Goal: Information Seeking & Learning: Learn about a topic

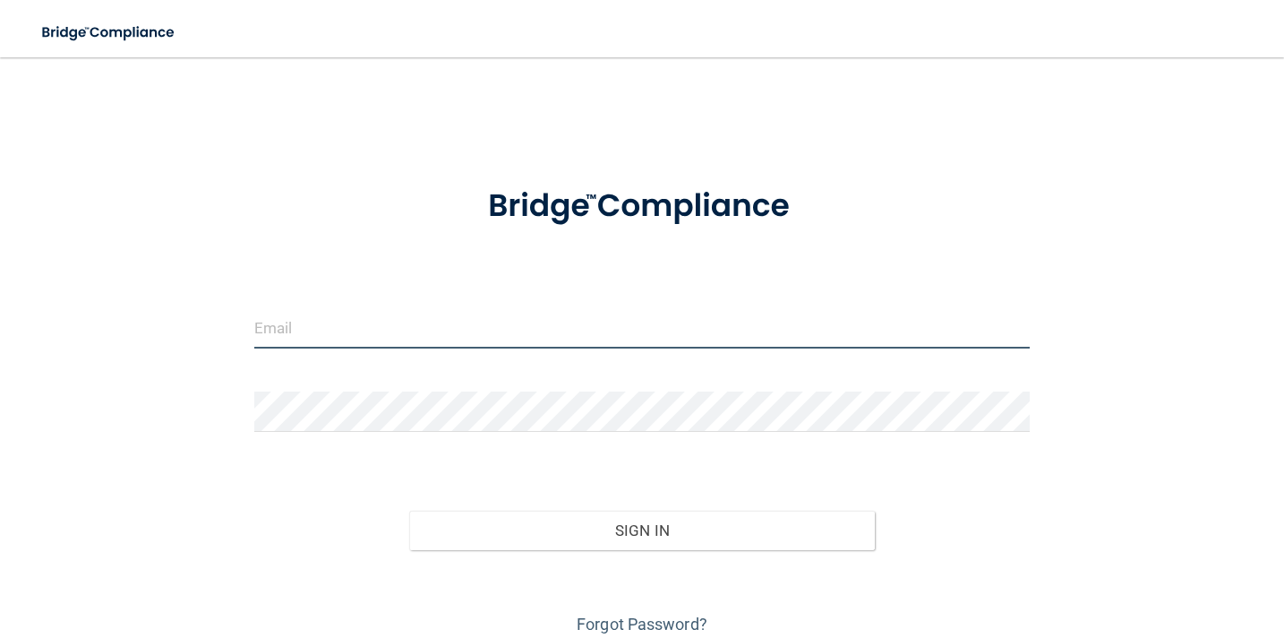
click at [471, 339] on input "email" at bounding box center [642, 328] width 776 height 40
type input "[EMAIL_ADDRESS][DOMAIN_NAME]"
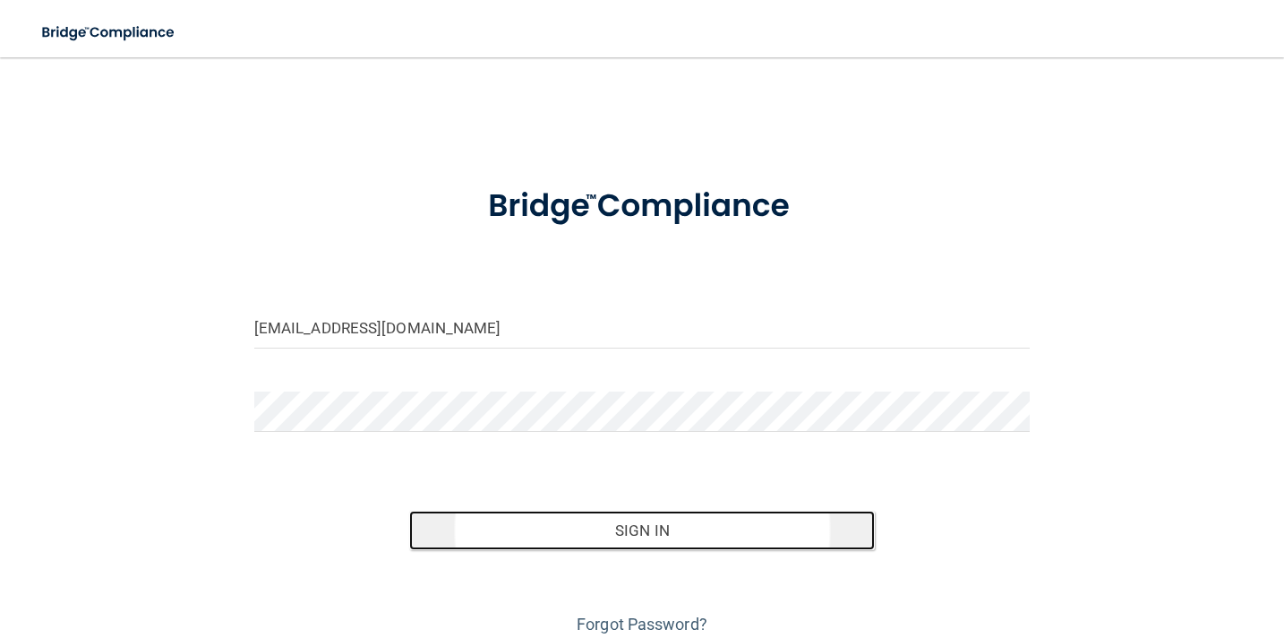
click at [643, 533] on button "Sign In" at bounding box center [642, 529] width 466 height 39
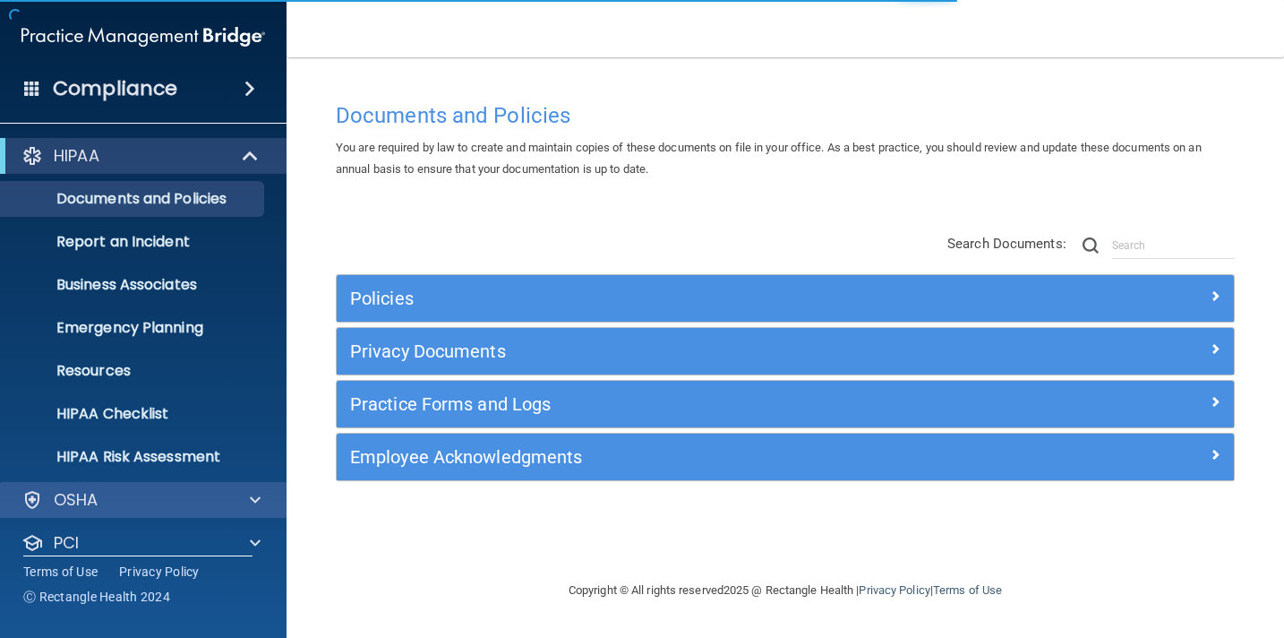
scroll to position [106, 0]
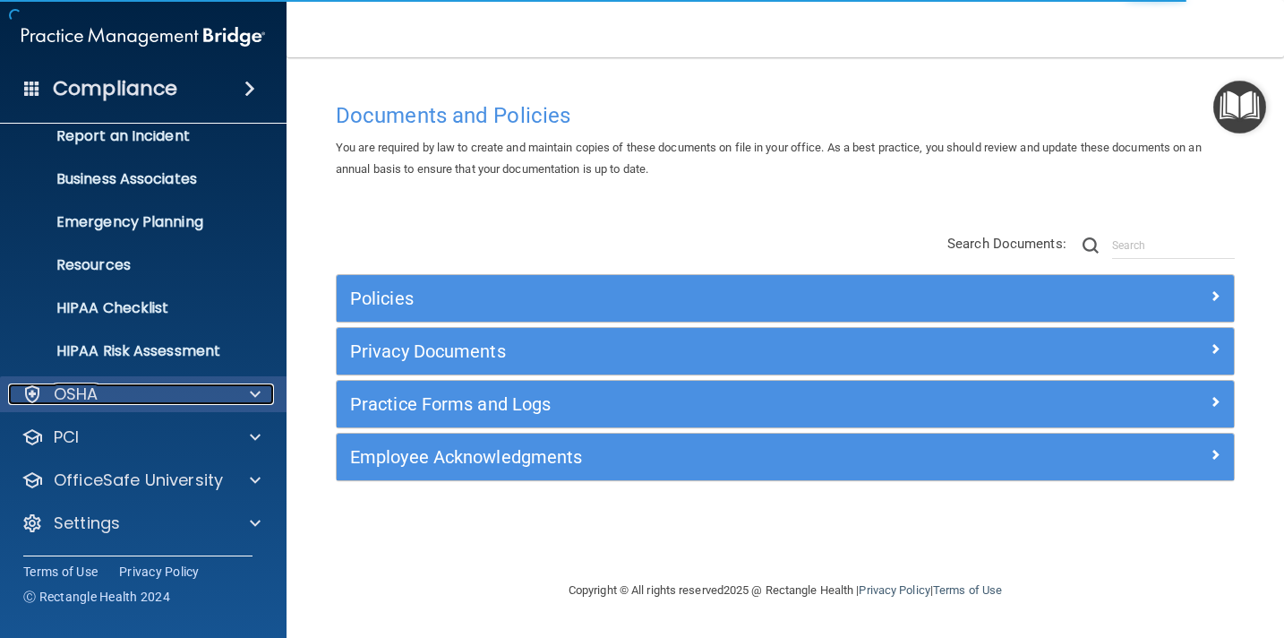
click at [250, 397] on span at bounding box center [255, 393] width 11 height 21
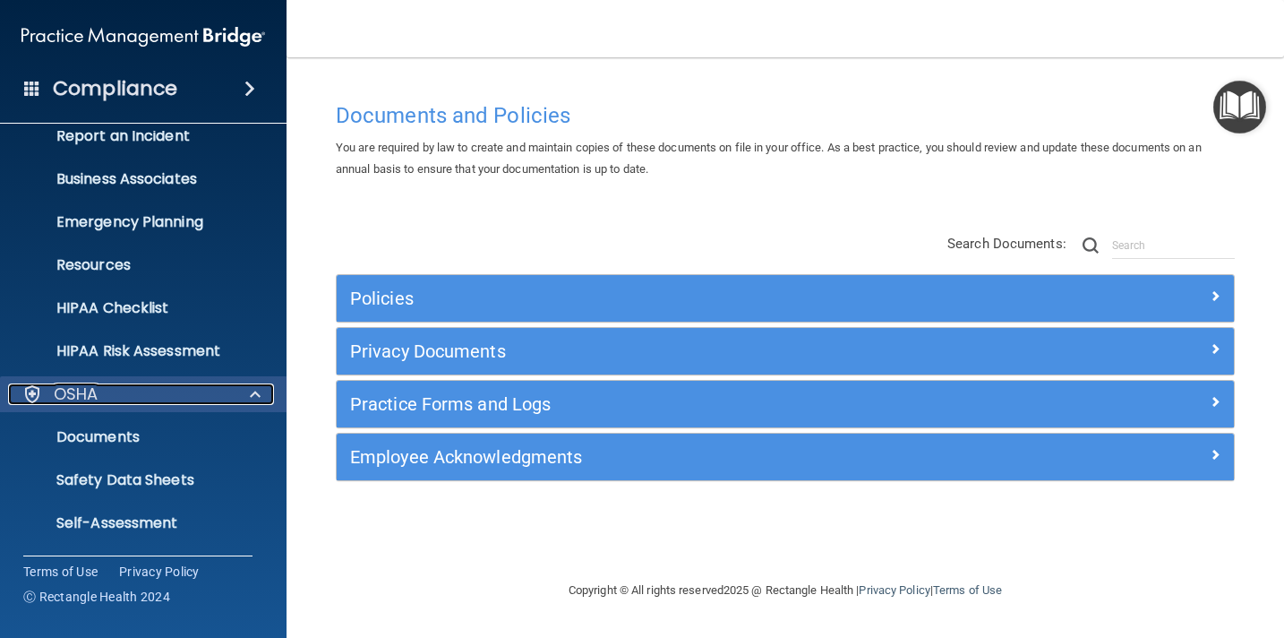
click at [250, 398] on span at bounding box center [255, 393] width 11 height 21
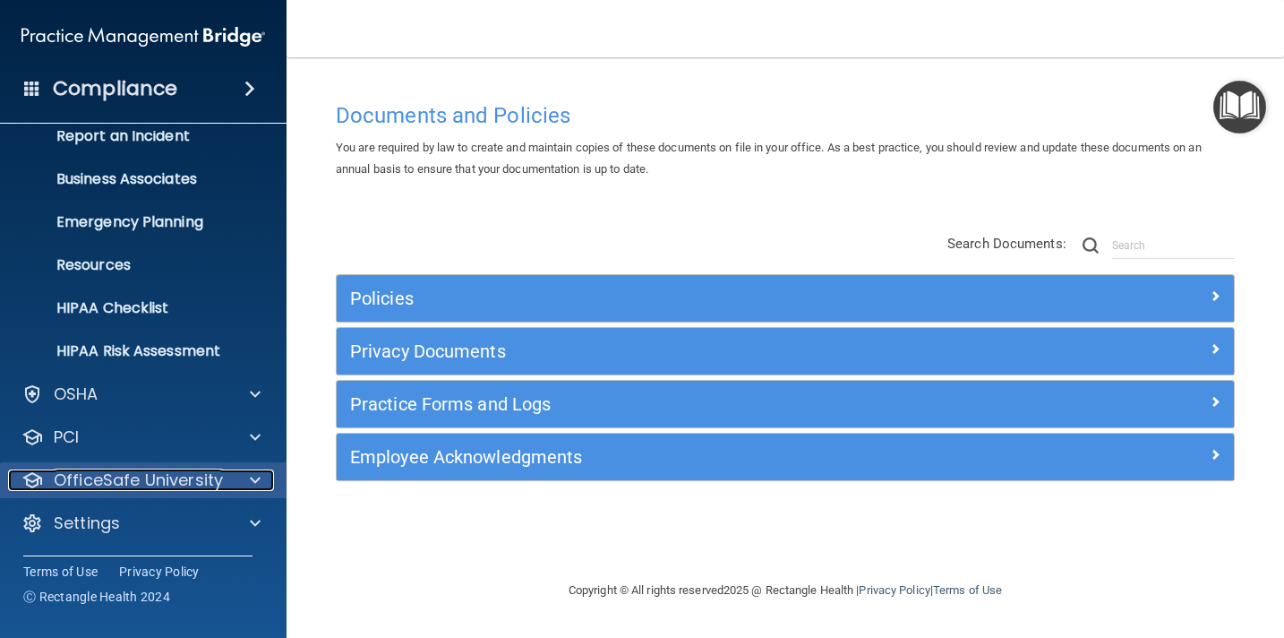
click at [257, 476] on span at bounding box center [255, 479] width 11 height 21
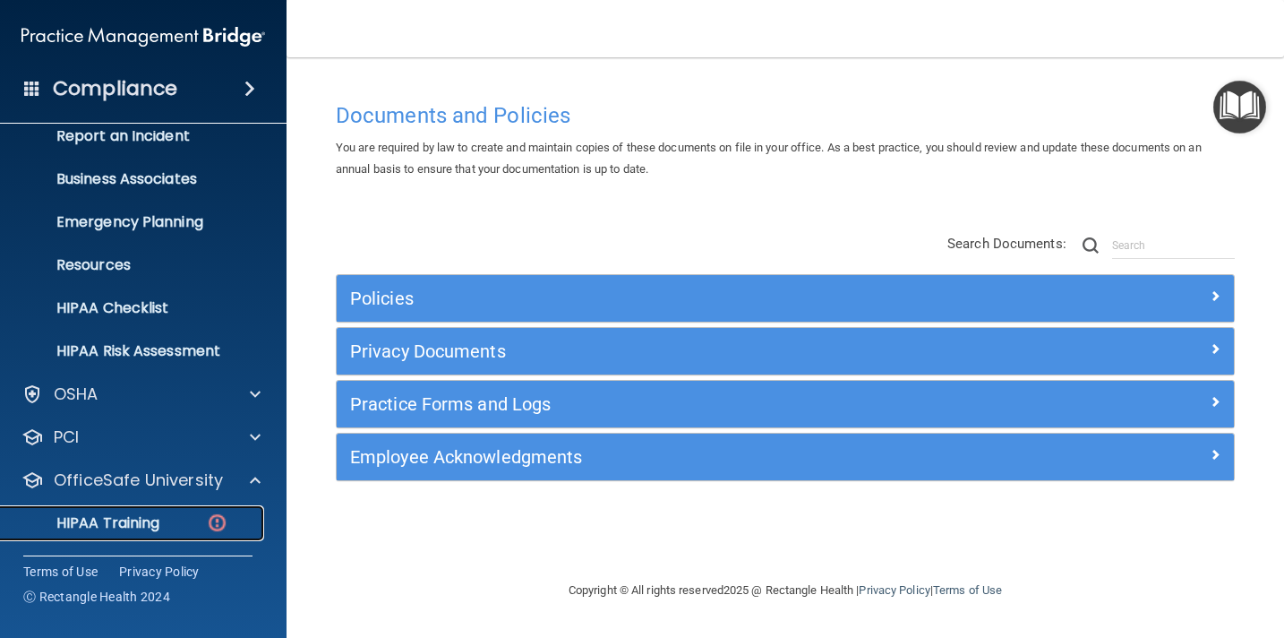
click at [155, 524] on p "HIPAA Training" at bounding box center [86, 523] width 148 height 18
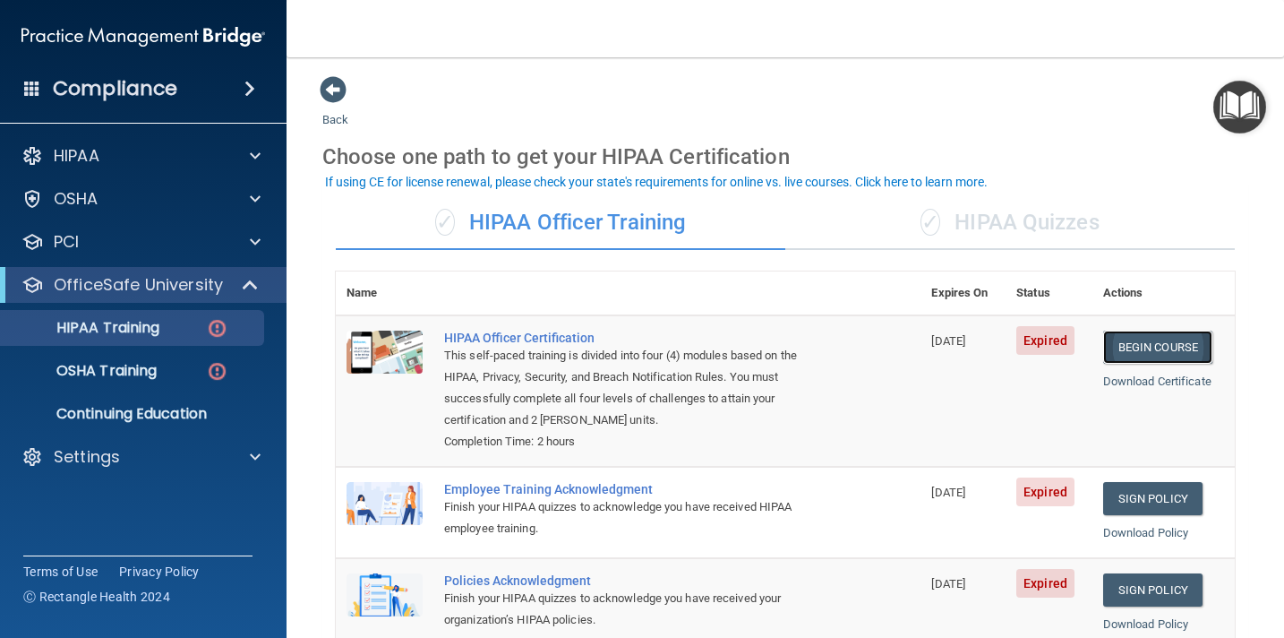
click at [1179, 348] on link "Begin Course" at bounding box center [1157, 346] width 109 height 33
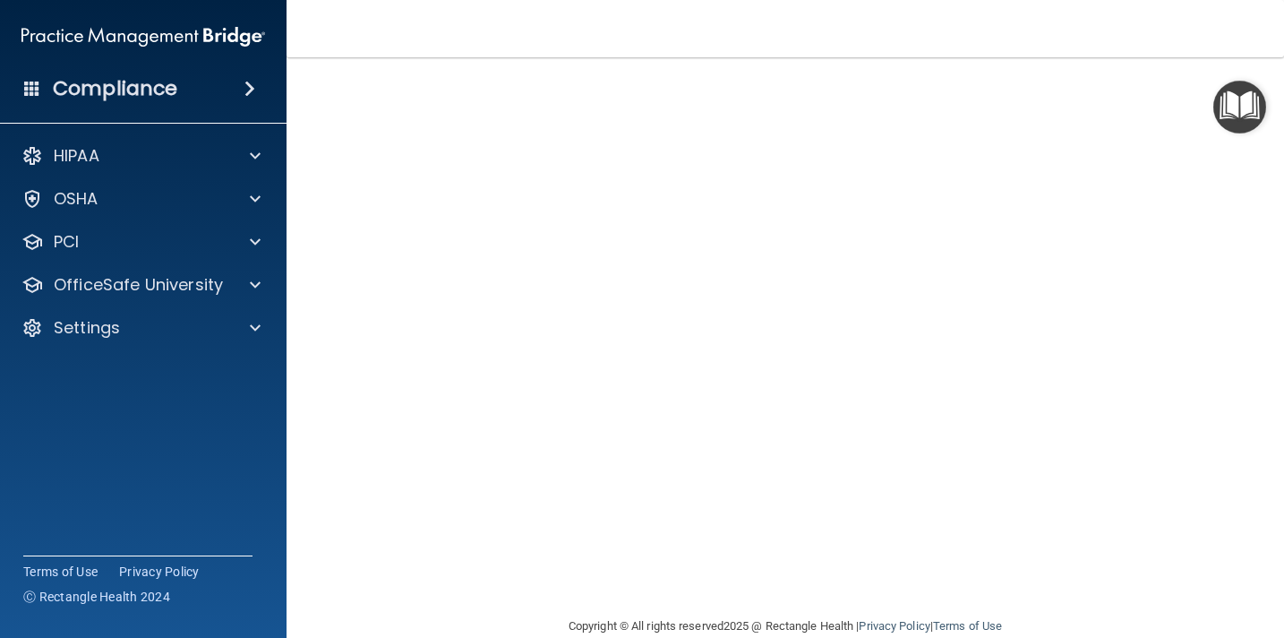
scroll to position [160, 0]
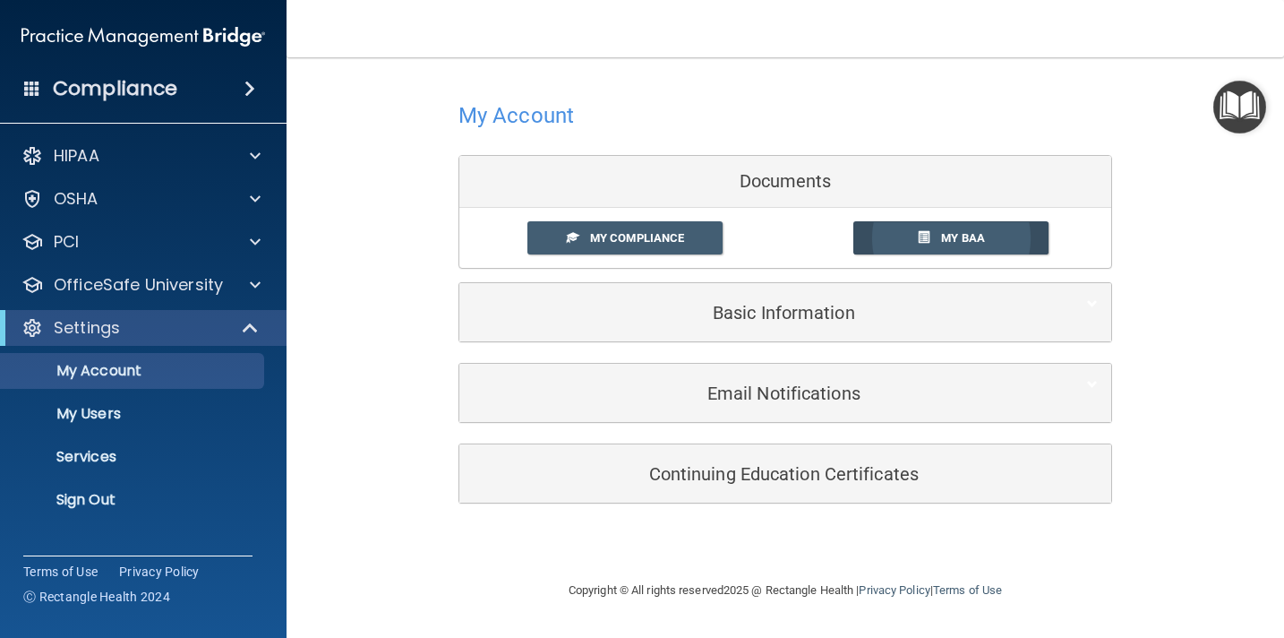
click at [916, 242] on link "My BAA" at bounding box center [951, 237] width 196 height 33
click at [633, 236] on span "My Compliance" at bounding box center [637, 237] width 94 height 13
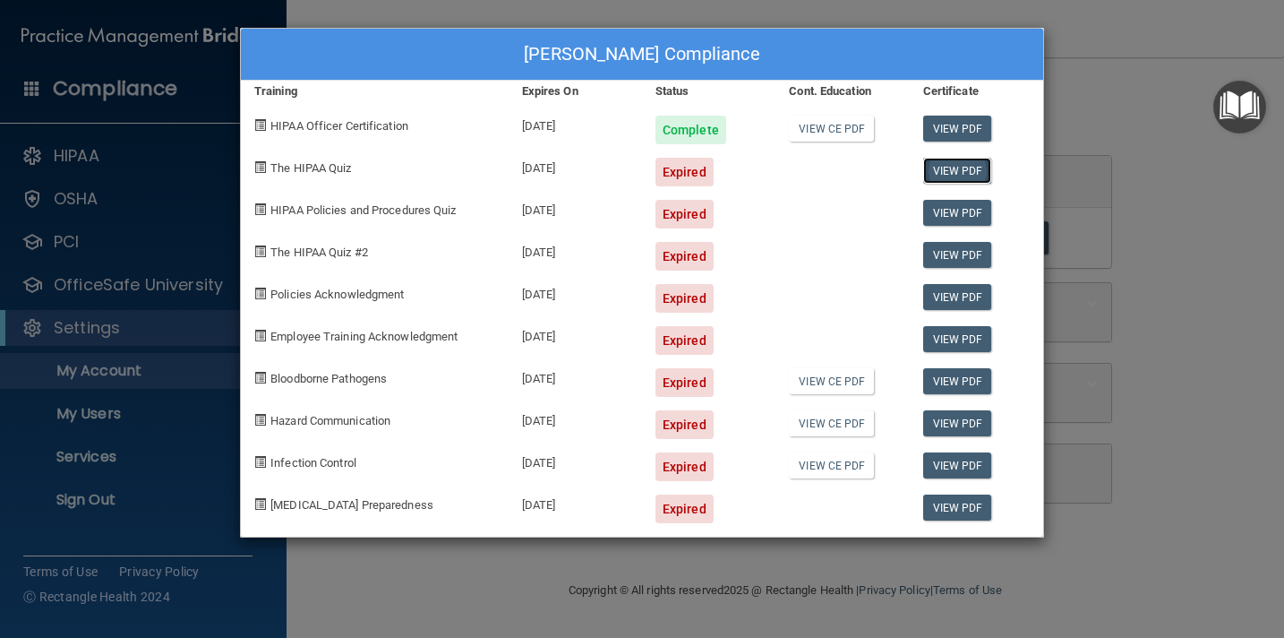
click at [948, 170] on link "View PDF" at bounding box center [957, 171] width 69 height 26
click at [1068, 57] on div "Karen Neilson's Compliance Training Expires On Status Cont. Education Certifica…" at bounding box center [642, 319] width 1284 height 638
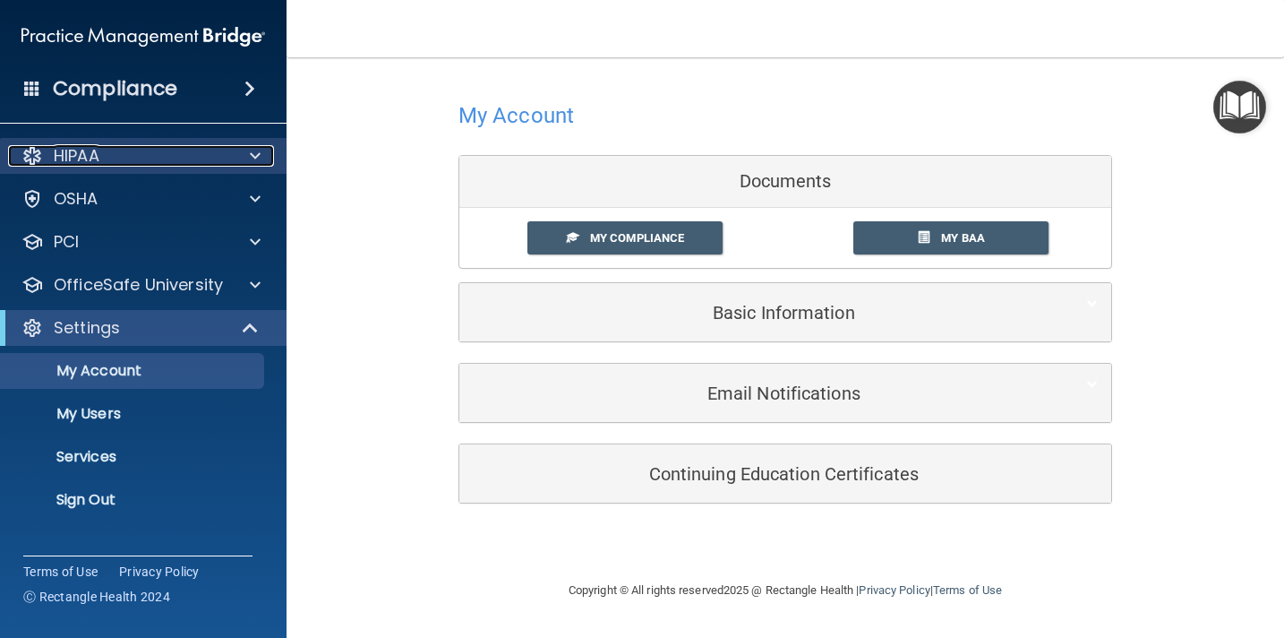
click at [92, 153] on p "HIPAA" at bounding box center [77, 155] width 46 height 21
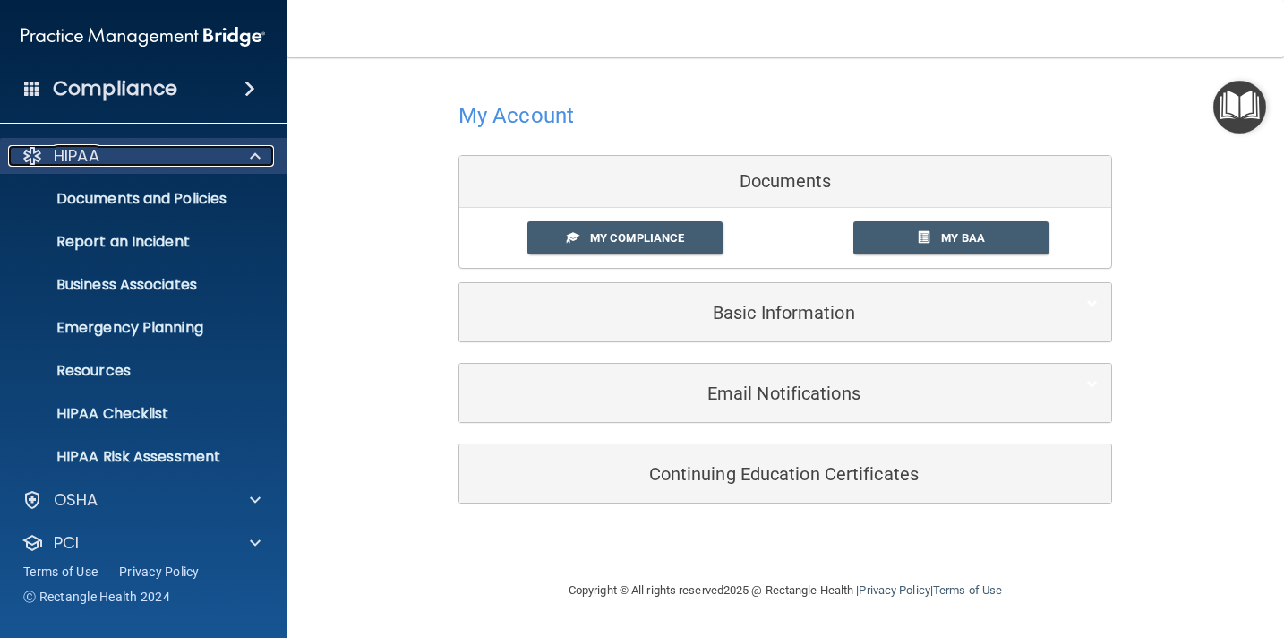
click at [92, 153] on p "HIPAA" at bounding box center [77, 155] width 46 height 21
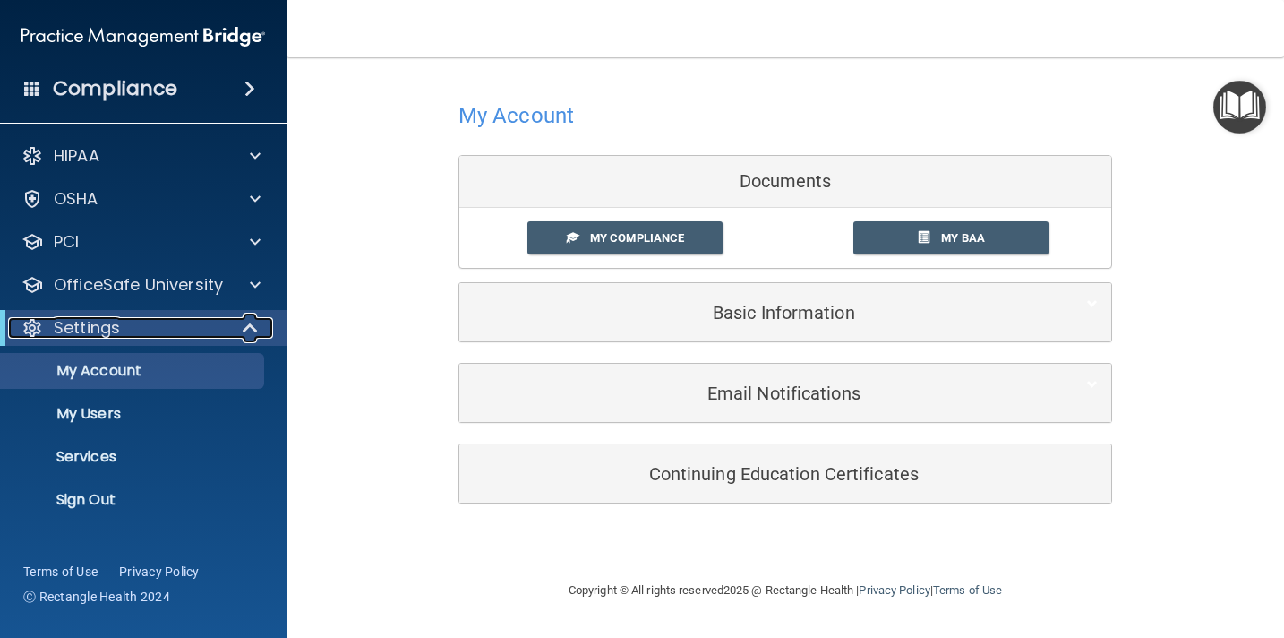
click at [247, 324] on span at bounding box center [251, 327] width 15 height 21
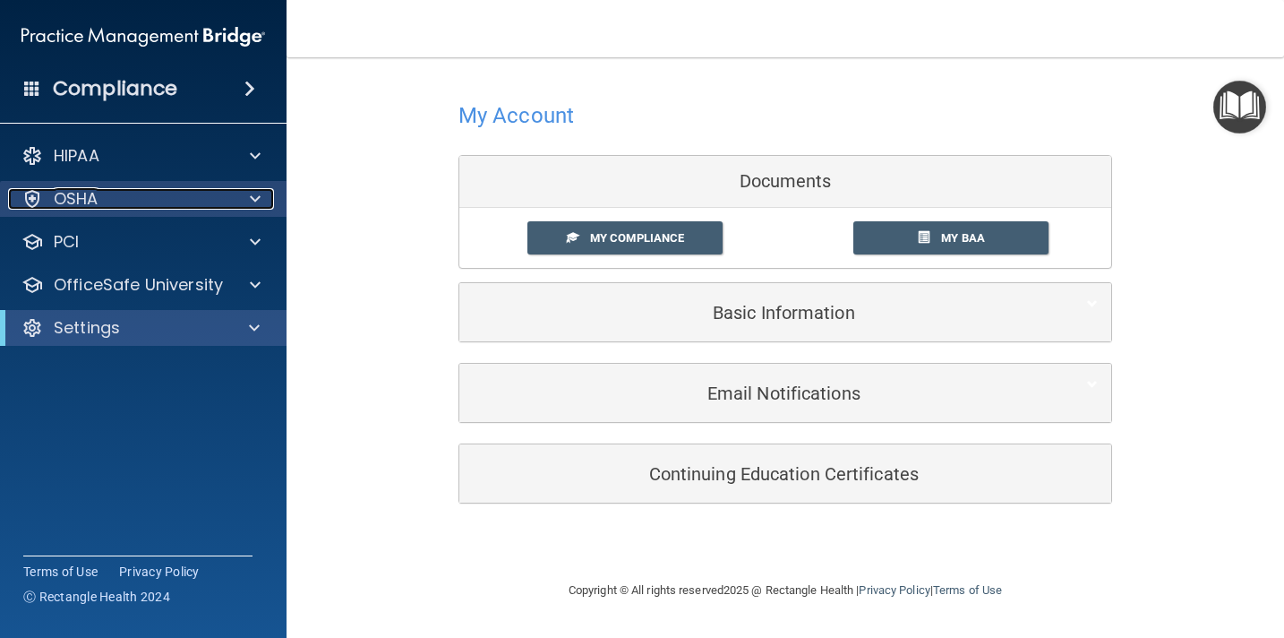
click at [117, 203] on div "OSHA" at bounding box center [119, 198] width 222 height 21
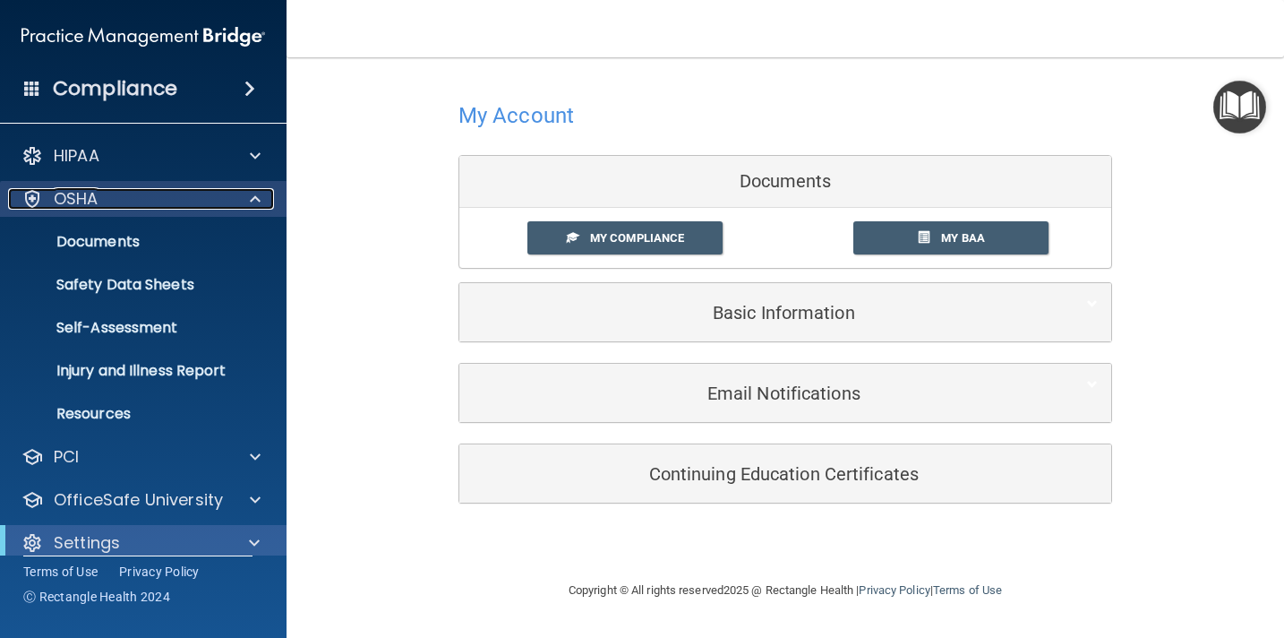
click at [117, 204] on div "OSHA" at bounding box center [119, 198] width 222 height 21
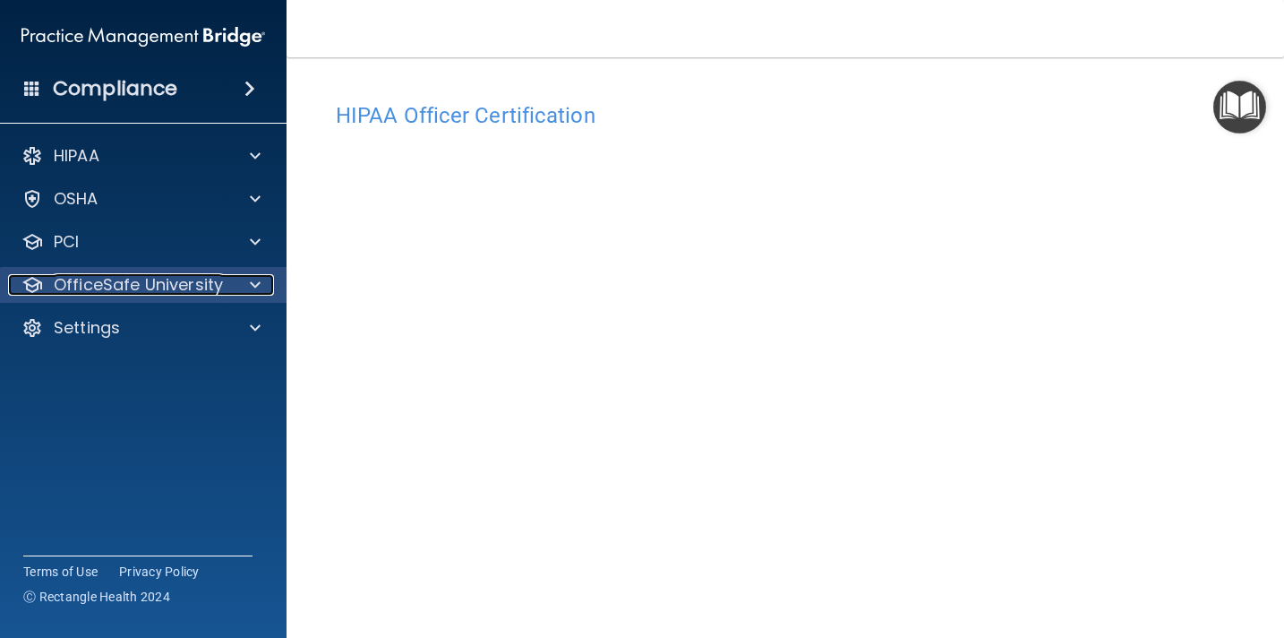
click at [210, 278] on p "OfficeSafe University" at bounding box center [138, 284] width 169 height 21
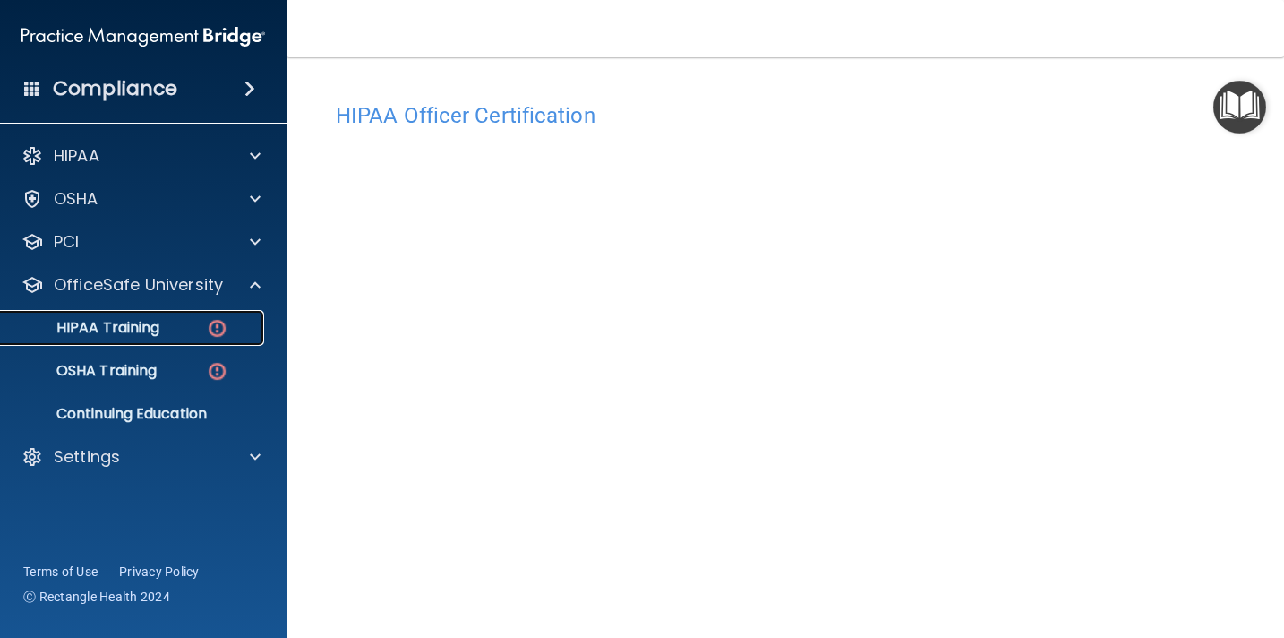
click at [142, 331] on p "HIPAA Training" at bounding box center [86, 328] width 148 height 18
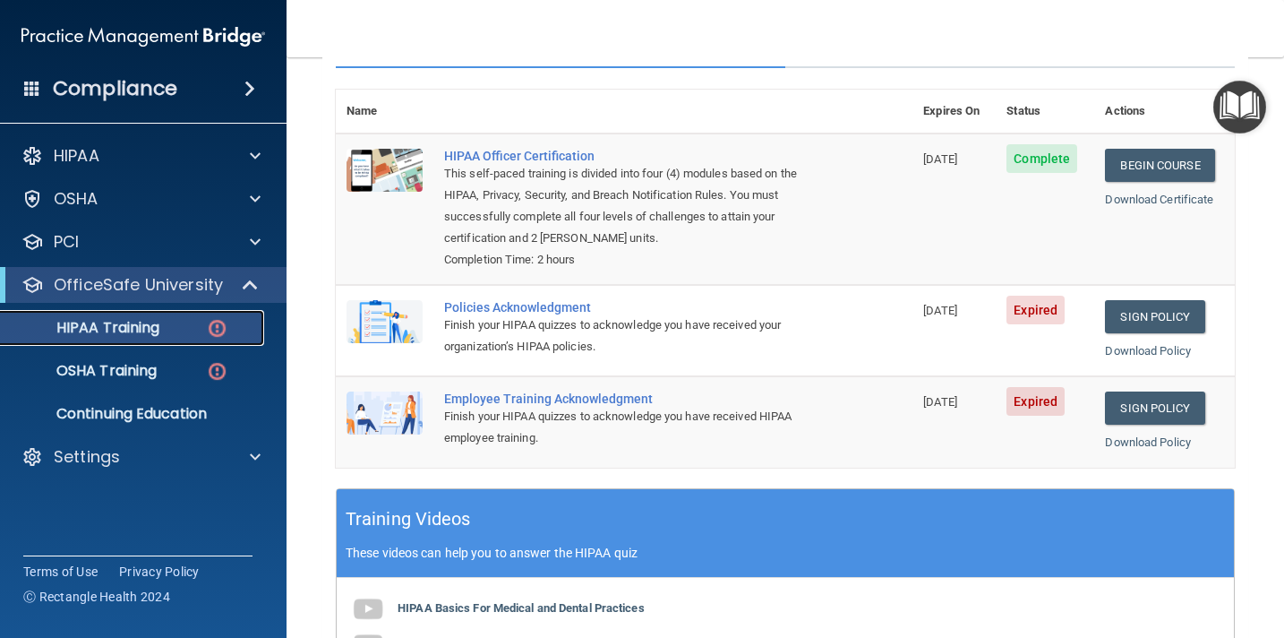
scroll to position [180, 0]
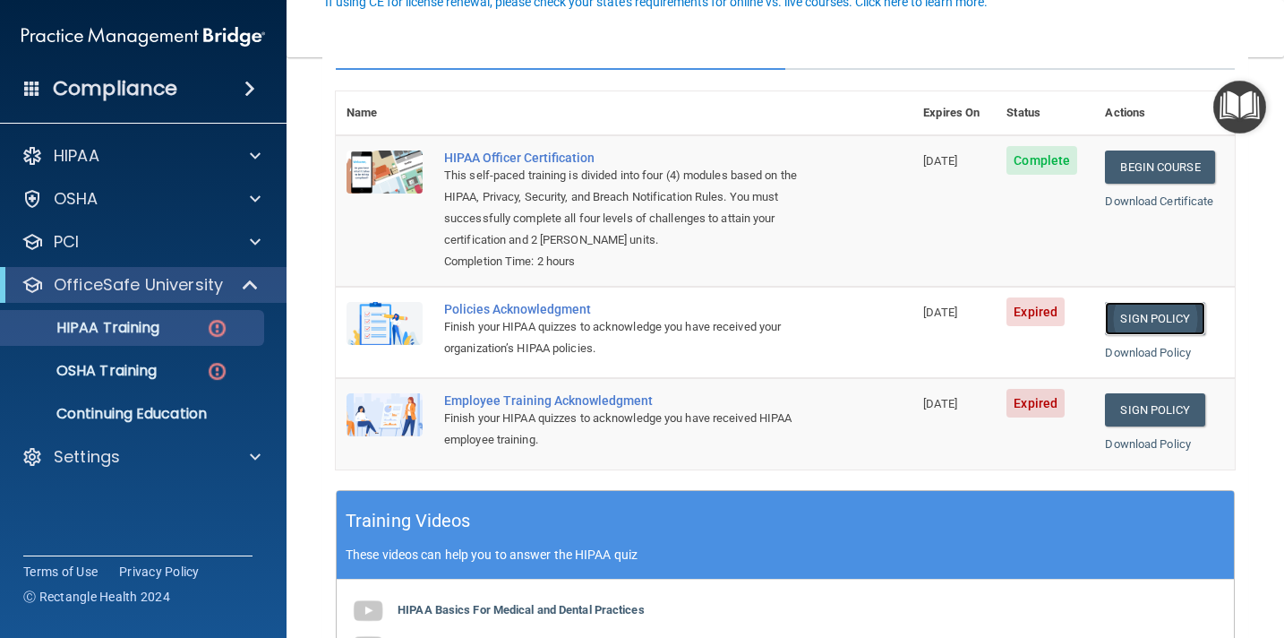
click at [1148, 325] on link "Sign Policy" at bounding box center [1154, 318] width 99 height 33
click at [1145, 318] on link "Sign Policy" at bounding box center [1154, 318] width 99 height 33
click at [1144, 322] on link "Sign Policy" at bounding box center [1154, 318] width 99 height 33
click at [1137, 348] on link "Download Policy" at bounding box center [1148, 352] width 86 height 13
click at [1149, 171] on link "Begin Course" at bounding box center [1159, 166] width 109 height 33
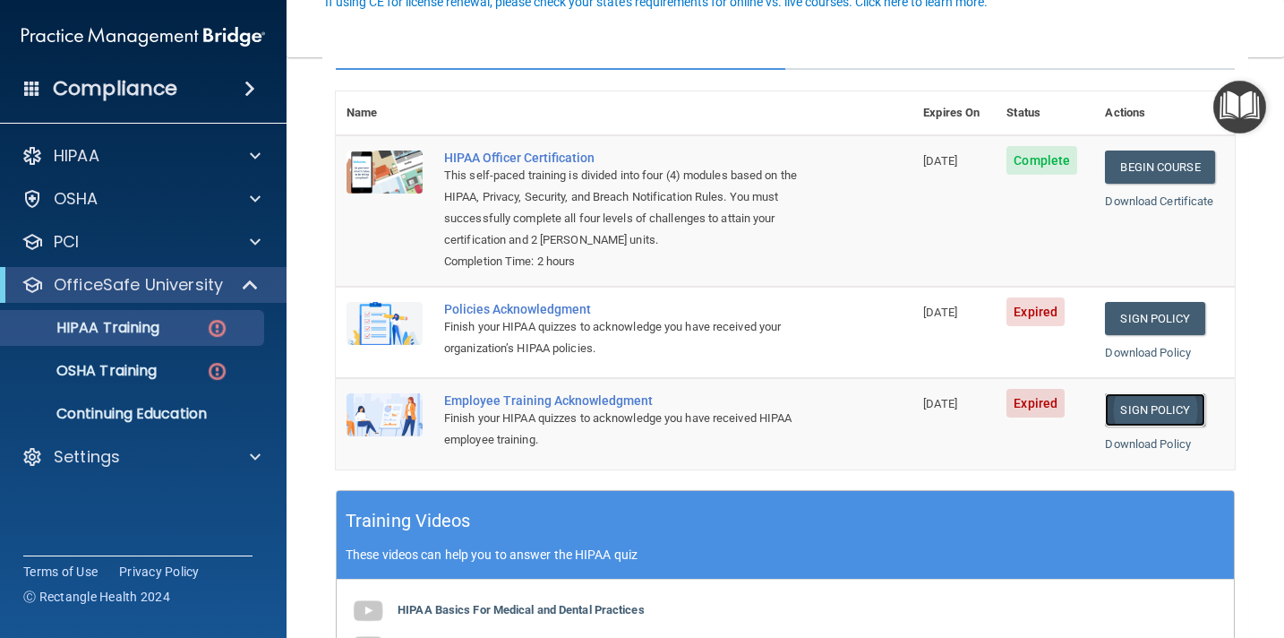
click at [1149, 418] on link "Sign Policy" at bounding box center [1154, 409] width 99 height 33
click at [1150, 168] on link "Begin Course" at bounding box center [1159, 166] width 109 height 33
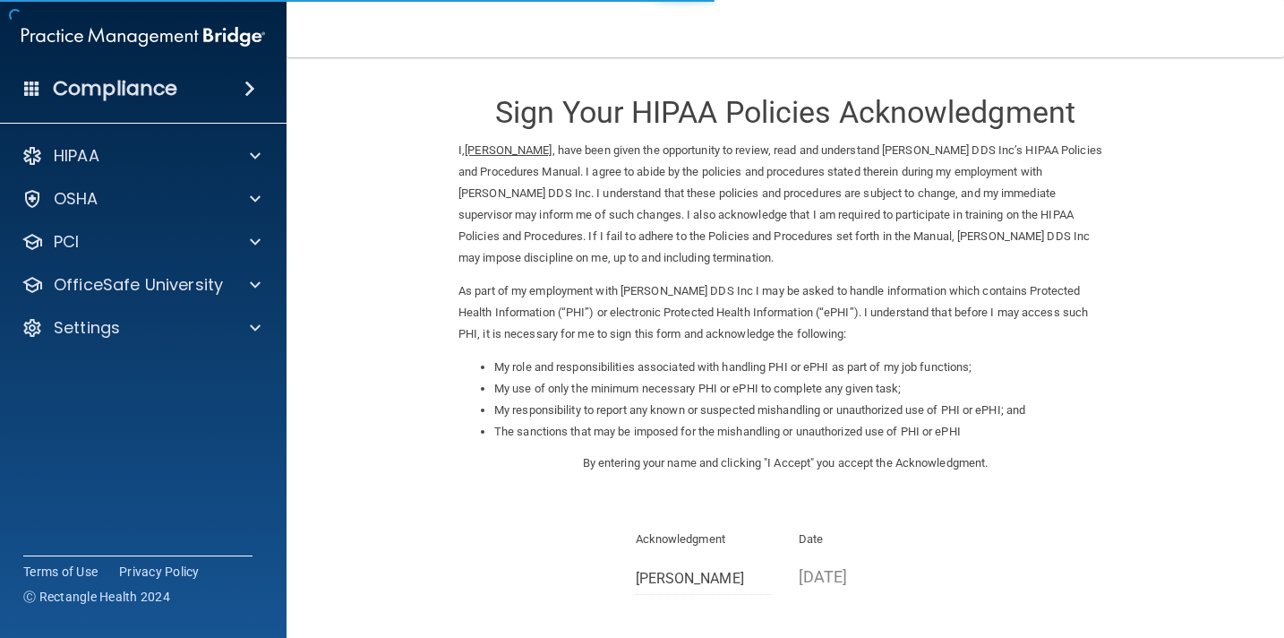
scroll to position [183, 0]
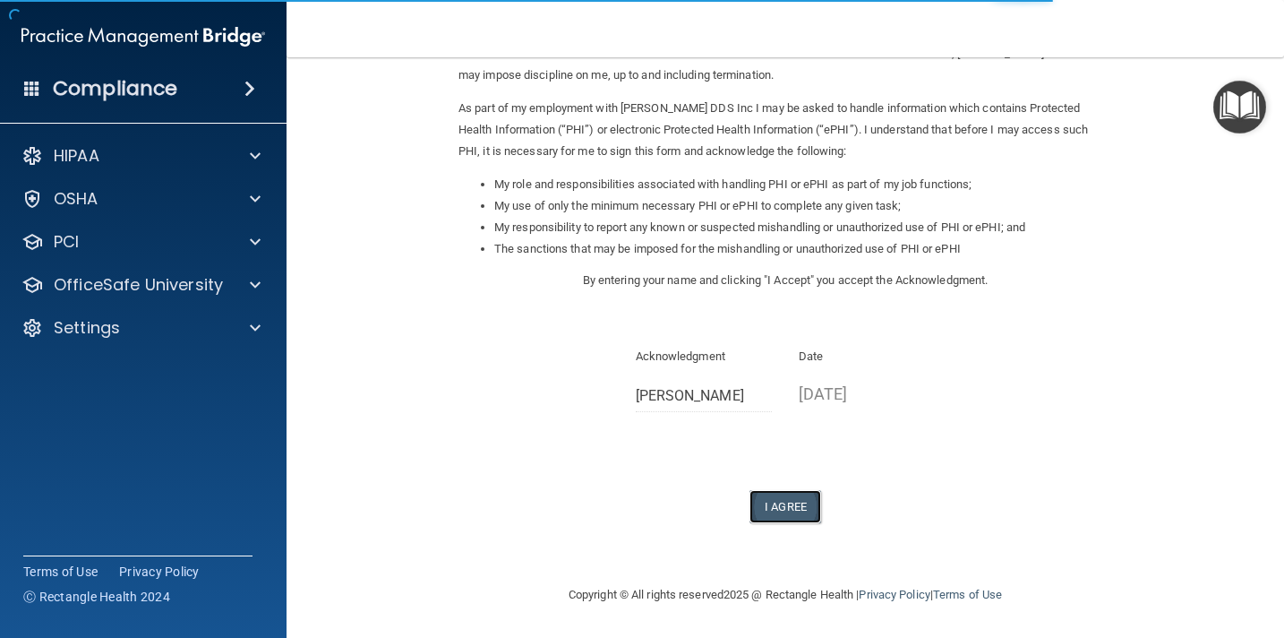
click at [781, 517] on button "I Agree" at bounding box center [786, 506] width 72 height 33
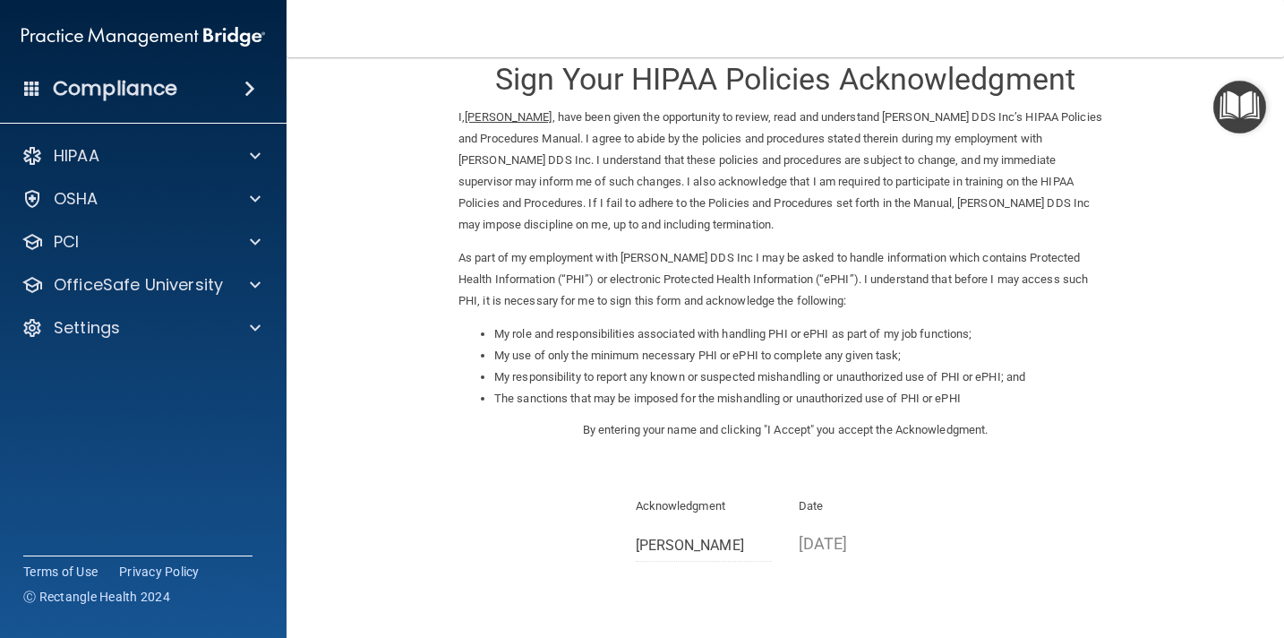
scroll to position [0, 0]
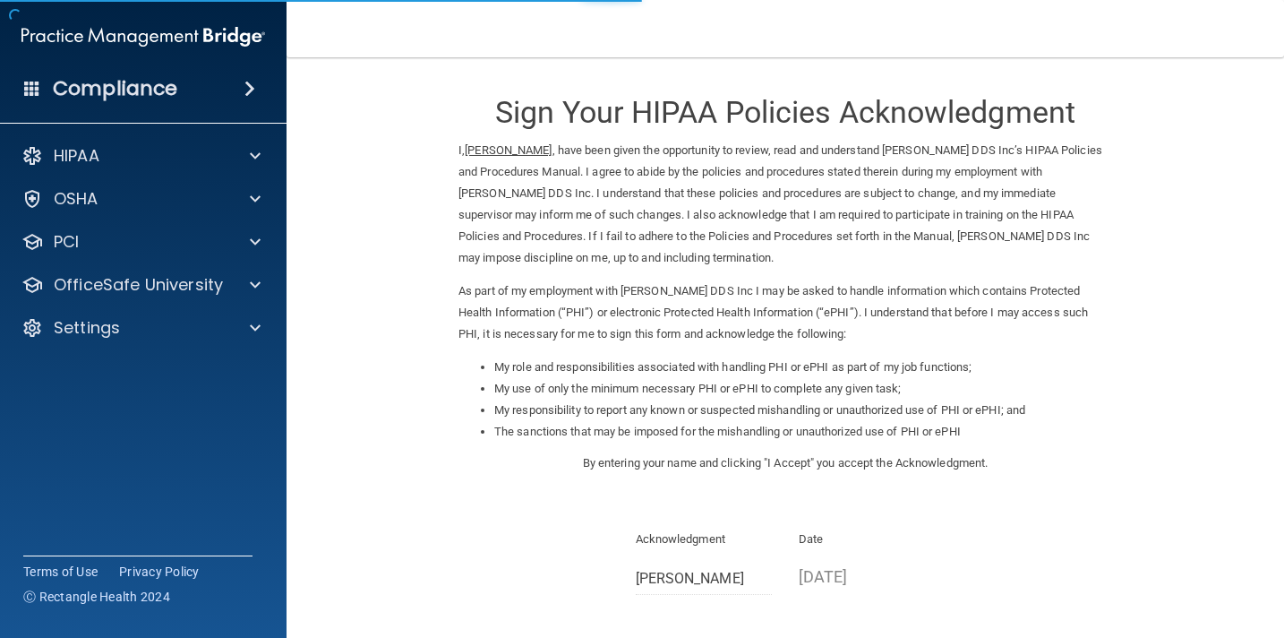
scroll to position [183, 0]
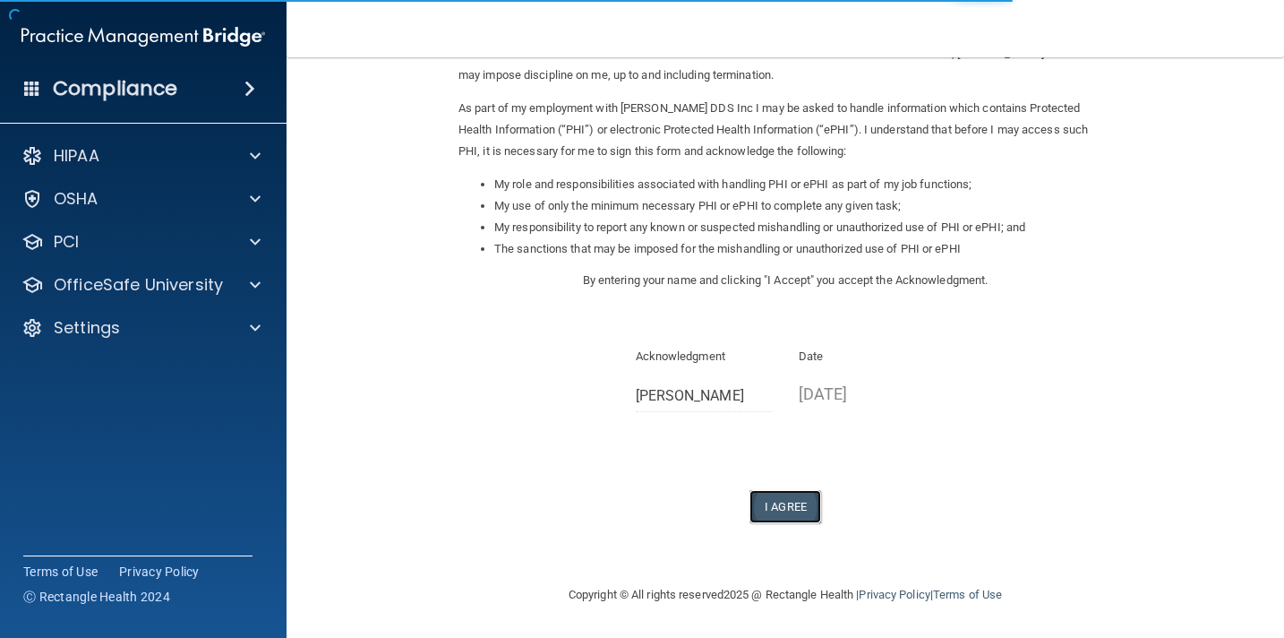
click at [793, 506] on button "I Agree" at bounding box center [786, 506] width 72 height 33
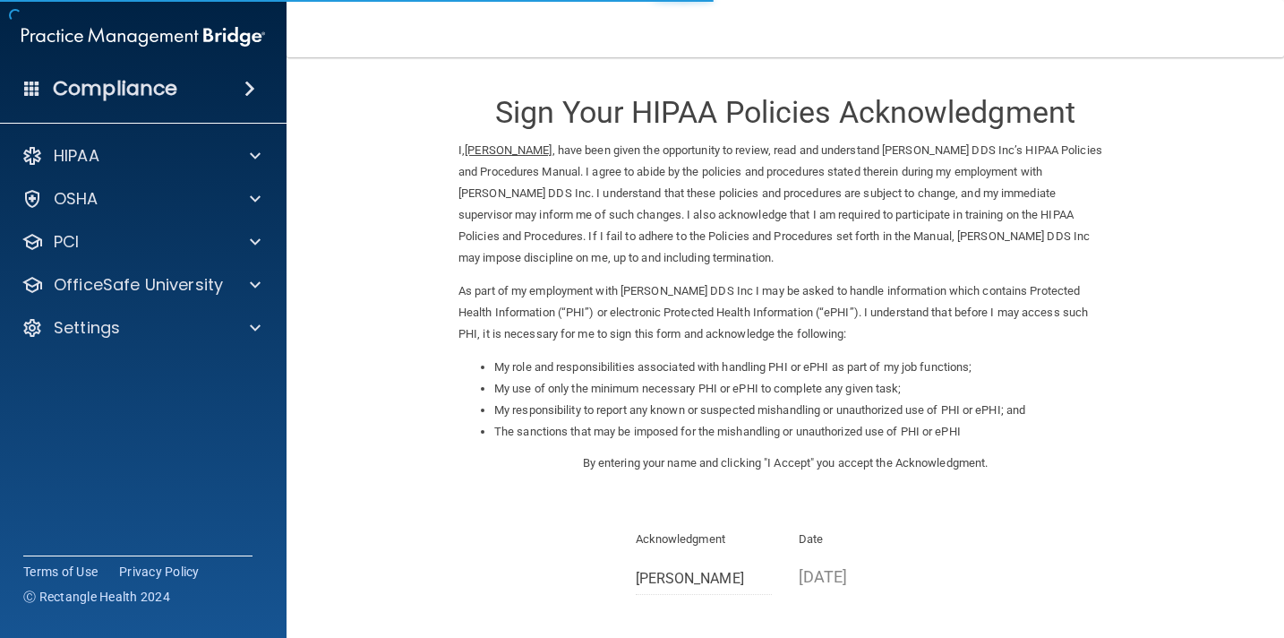
scroll to position [183, 0]
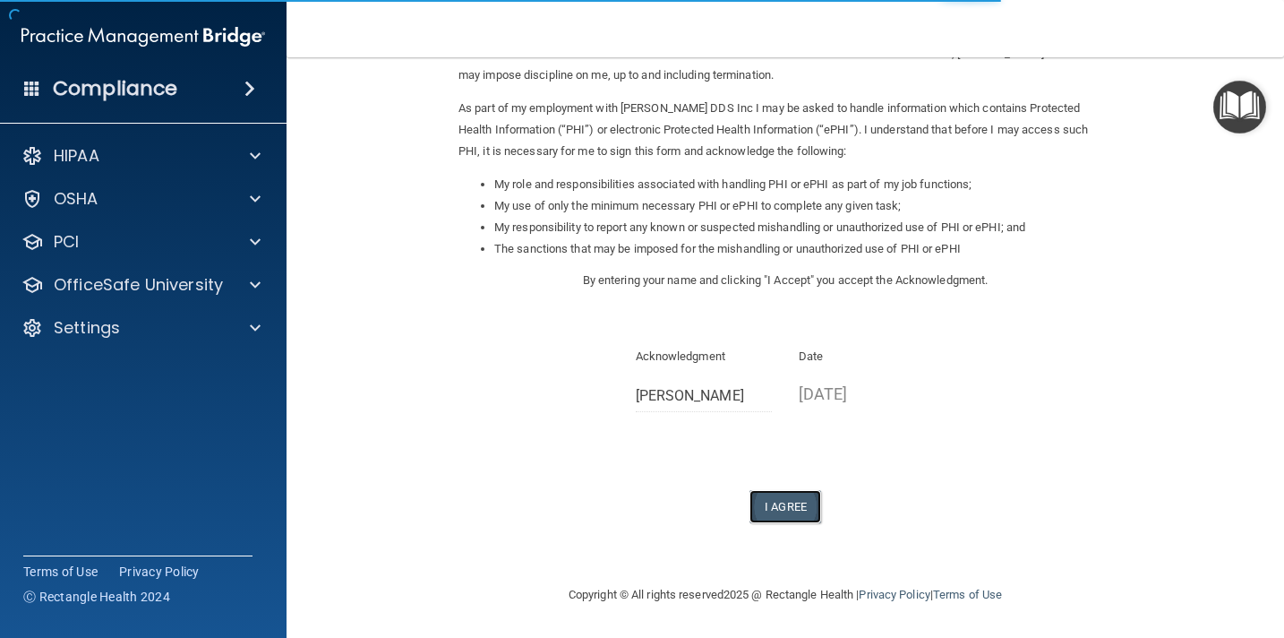
click at [793, 507] on button "I Agree" at bounding box center [786, 506] width 72 height 33
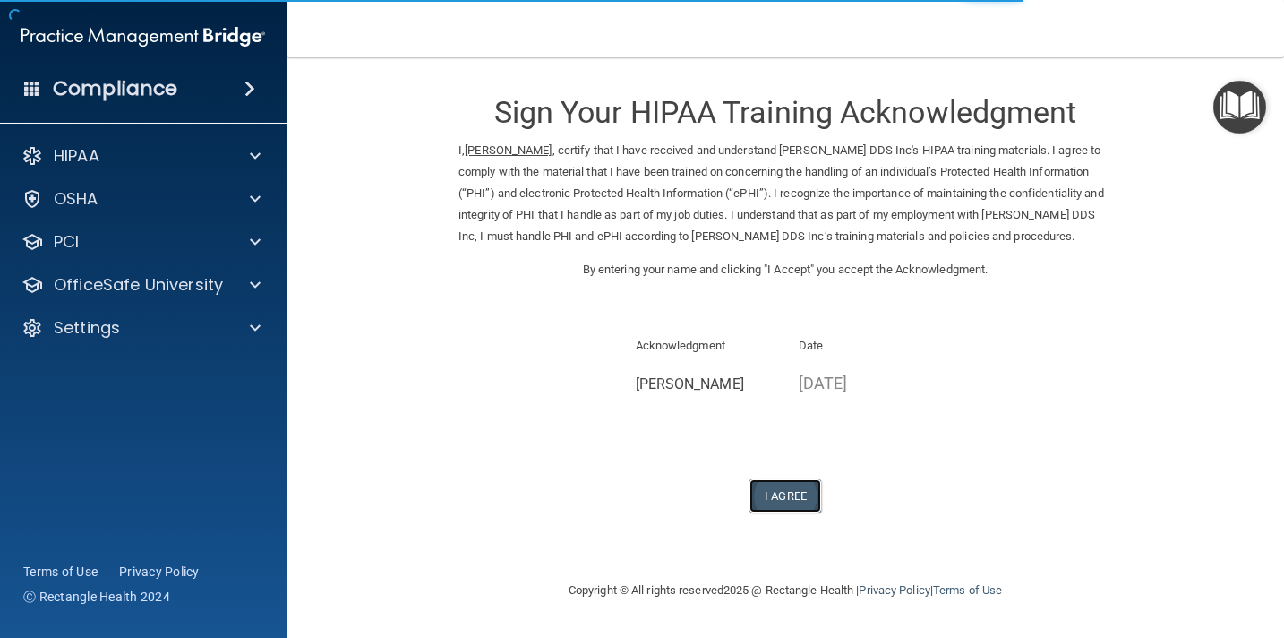
click at [786, 490] on button "I Agree" at bounding box center [786, 495] width 72 height 33
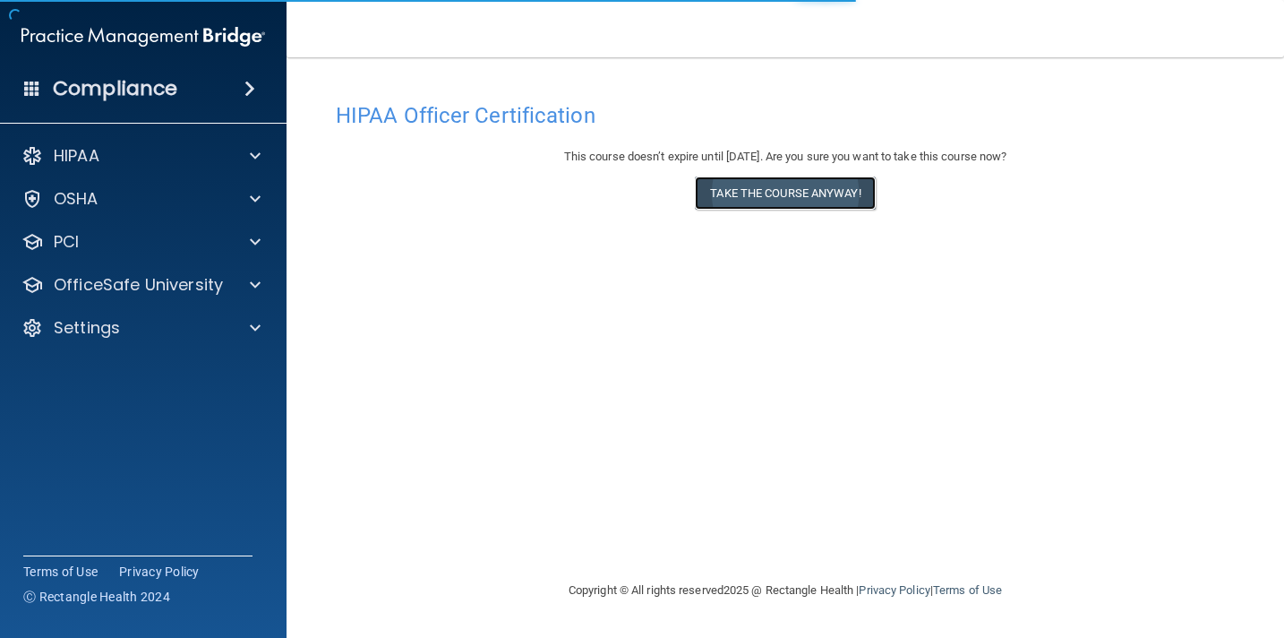
click at [840, 207] on button "Take the course anyway!" at bounding box center [785, 192] width 180 height 33
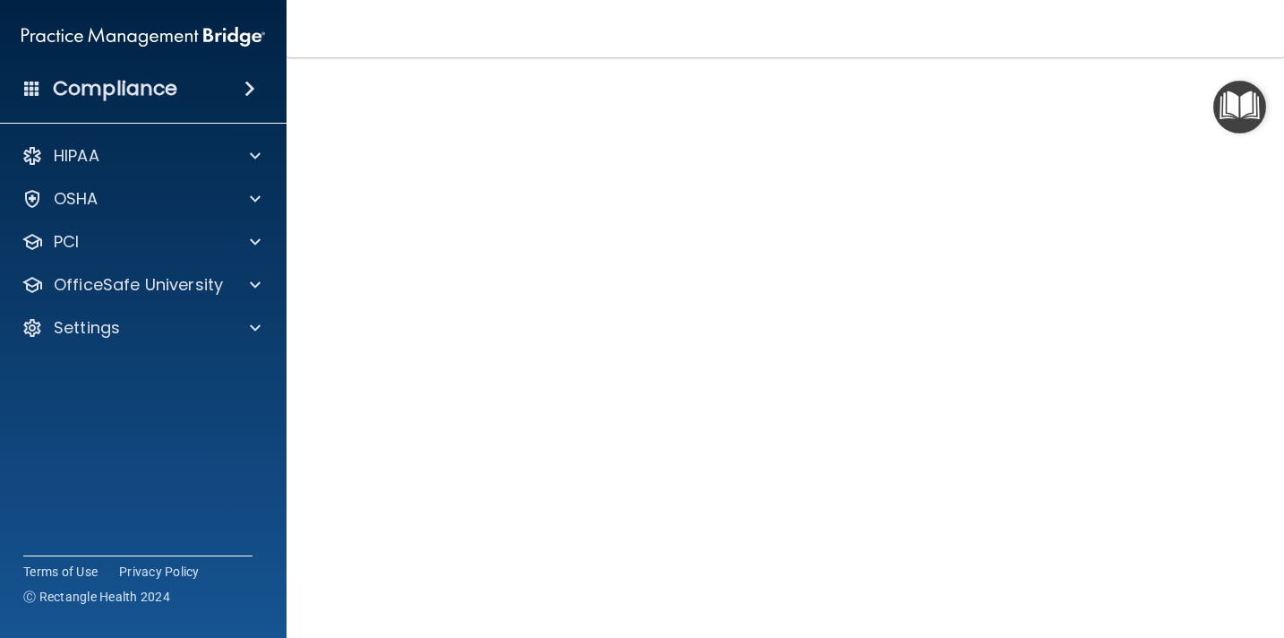
scroll to position [116, 0]
